Goal: Complete application form

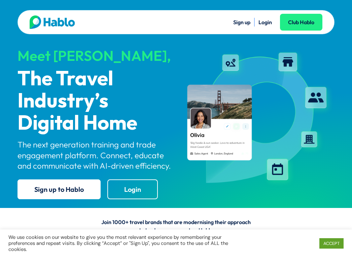
click at [269, 23] on link "Login" at bounding box center [264, 22] width 13 height 7
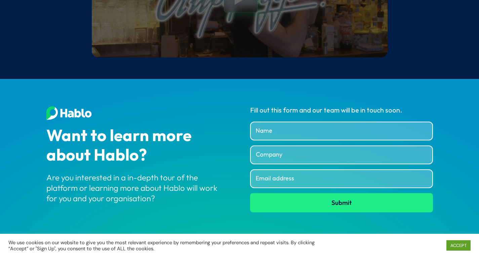
scroll to position [2595, 0]
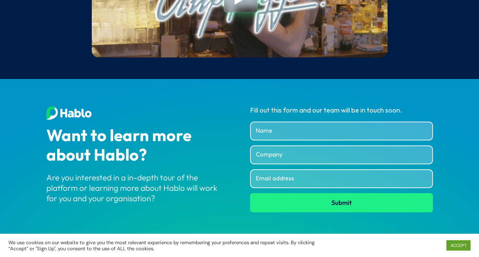
click at [276, 130] on input "Name" at bounding box center [341, 131] width 183 height 19
type input "[PERSON_NAME]"
click at [269, 159] on input "Company" at bounding box center [341, 155] width 183 height 19
type input "WestJet"
click at [265, 177] on input "Email address" at bounding box center [341, 178] width 183 height 19
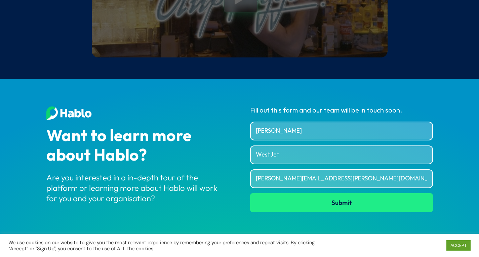
type input "[PERSON_NAME][EMAIL_ADDRESS][PERSON_NAME][DOMAIN_NAME]"
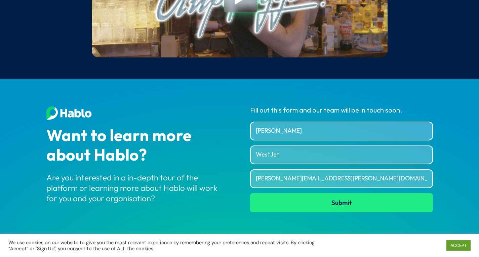
click at [328, 201] on button "Submit" at bounding box center [341, 202] width 183 height 19
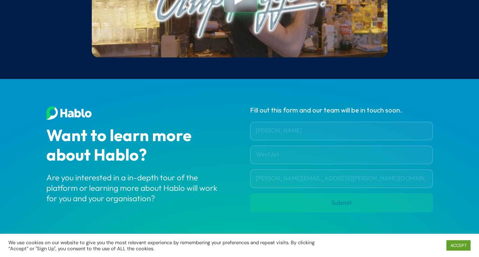
scroll to position [2587, 0]
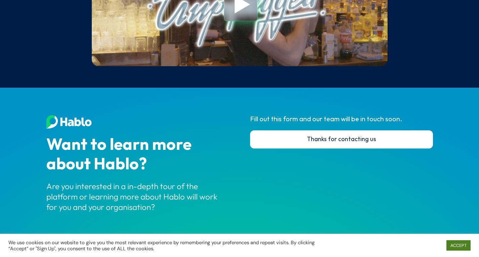
drag, startPoint x: 455, startPoint y: 246, endPoint x: 430, endPoint y: 232, distance: 28.2
click at [351, 246] on link "ACCEPT" at bounding box center [458, 245] width 24 height 10
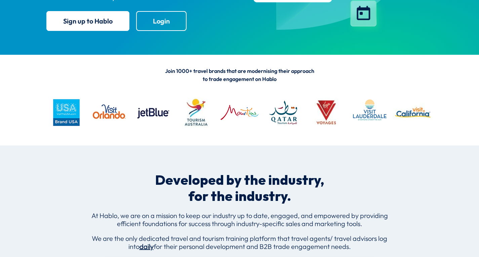
scroll to position [0, 0]
